Goal: Task Accomplishment & Management: Complete application form

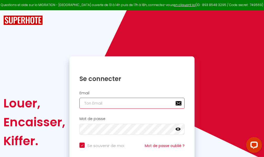
click at [138, 104] on input "email" at bounding box center [132, 103] width 105 height 11
type input "m"
checkbox input "true"
type input "ma"
checkbox input "true"
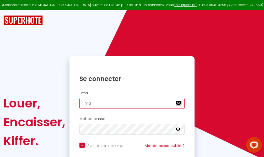
type input "mar"
checkbox input "true"
type input "marc"
checkbox input "true"
type input "marcd"
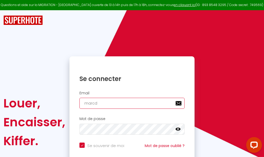
checkbox input "true"
type input "marcdp"
checkbox input "true"
type input "marcdpo"
checkbox input "true"
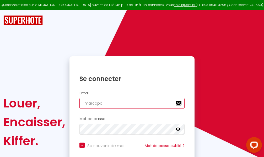
type input "marcdpoz"
checkbox input "true"
type input "marcdpoz."
checkbox input "true"
type input "marcdpoz.l"
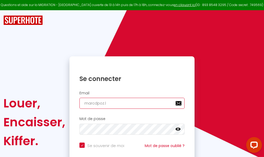
checkbox input "true"
type input "marcdpoz.lo"
checkbox input "true"
type input "marcdpoz.loc"
checkbox input "true"
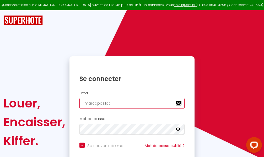
type input "marcdpoz.loca"
checkbox input "true"
type input "marcdpoz.locat"
checkbox input "true"
type input "marcdpoz.locati"
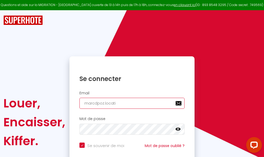
checkbox input "true"
type input "marcdpoz.locatio"
checkbox input "true"
type input "marcdpoz.location"
checkbox input "true"
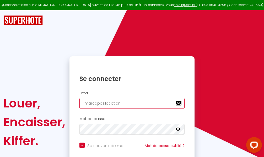
type input "marcdpoz.location@"
checkbox input "true"
type input "marcdpoz.location@g"
checkbox input "true"
type input "marcdpoz.location@gm"
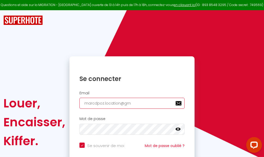
checkbox input "true"
type input "marcdpoz.location@gma"
checkbox input "true"
type input "marcdpoz.location@gmai"
checkbox input "true"
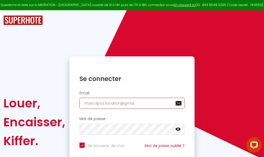
type input "[EMAIL_ADDRESS]"
checkbox input "true"
type input "[EMAIL_ADDRESS]."
checkbox input "true"
type input "marcdpoz.location@gmail.c"
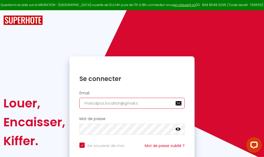
checkbox input "true"
type input "[EMAIL_ADDRESS][DOMAIN_NAME]"
checkbox input "true"
type input "[EMAIL_ADDRESS][DOMAIN_NAME]"
checkbox input "true"
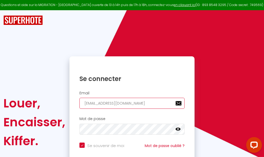
type input "[EMAIL_ADDRESS][DOMAIN_NAME]"
click at [128, 104] on input "email" at bounding box center [132, 103] width 105 height 11
